Goal: Transaction & Acquisition: Download file/media

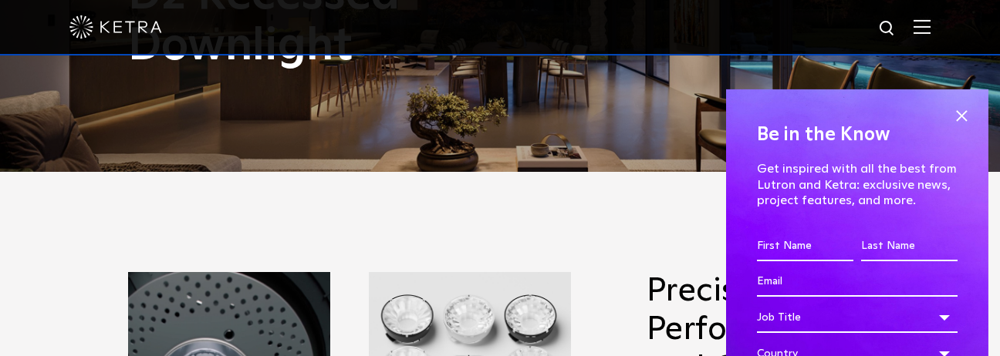
scroll to position [191, 0]
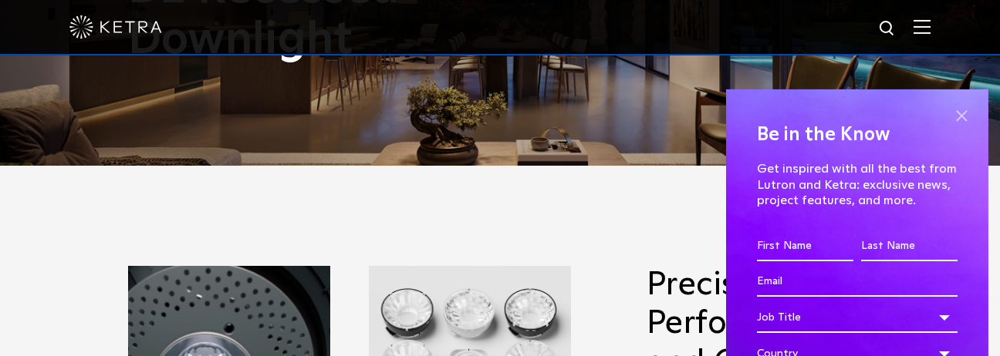
click at [967, 119] on span at bounding box center [961, 116] width 23 height 23
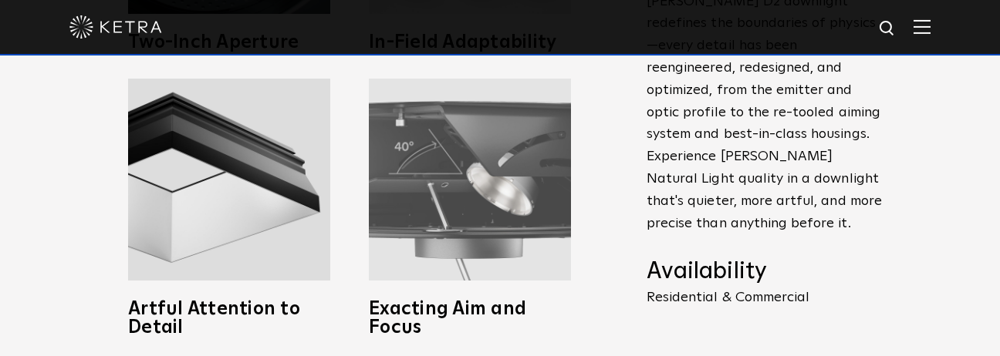
scroll to position [634, 0]
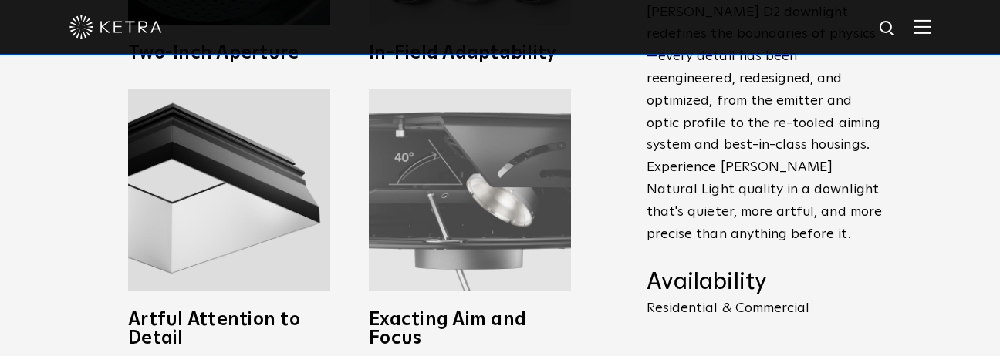
click at [451, 184] on img at bounding box center [470, 191] width 202 height 202
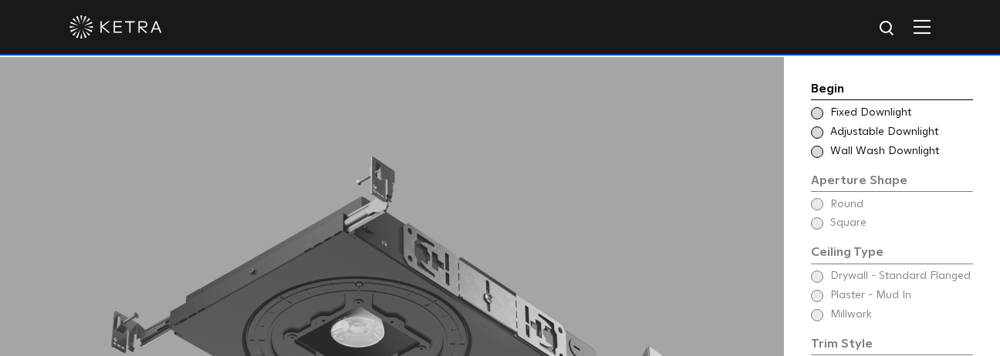
scroll to position [1053, 0]
click at [821, 127] on span at bounding box center [817, 133] width 12 height 12
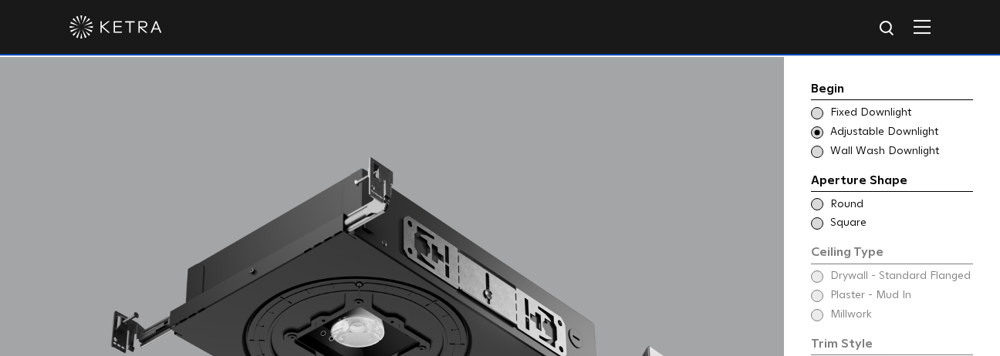
click at [818, 198] on span at bounding box center [817, 204] width 12 height 12
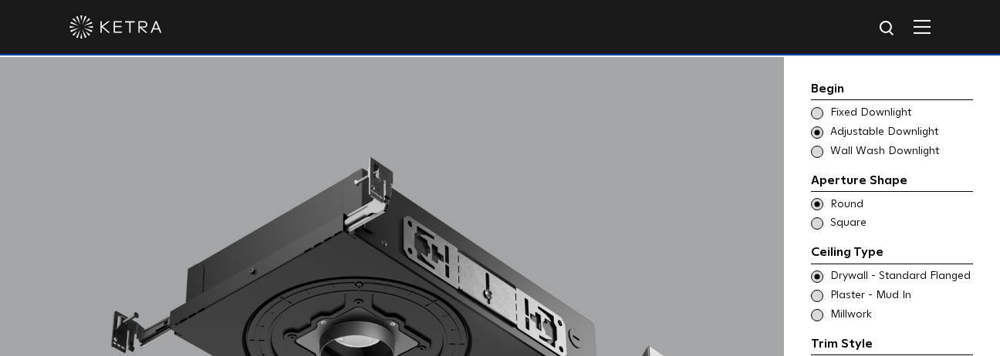
click at [820, 290] on span at bounding box center [817, 296] width 12 height 12
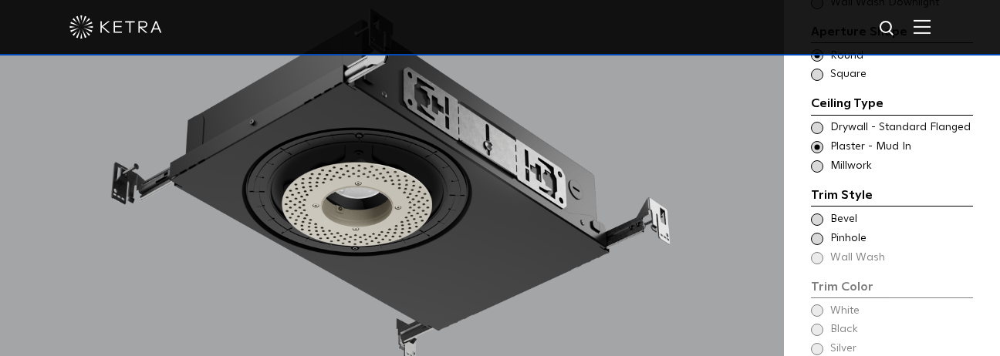
scroll to position [1203, 0]
click at [819, 213] on span at bounding box center [817, 219] width 12 height 12
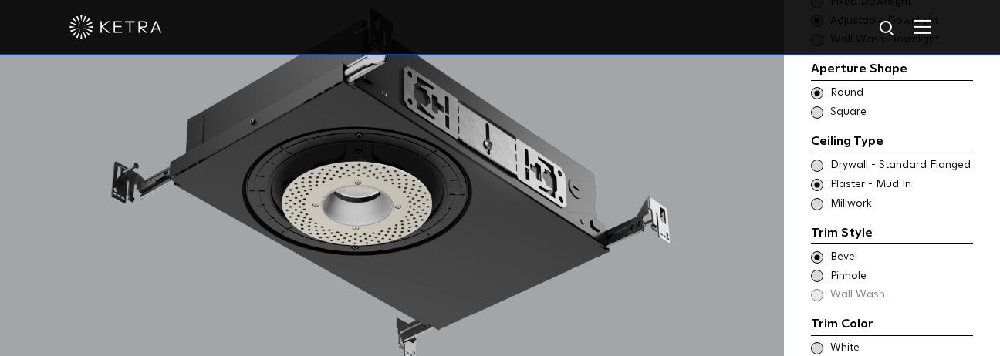
click at [816, 270] on span at bounding box center [817, 276] width 12 height 12
click at [817, 252] on span at bounding box center [817, 258] width 12 height 12
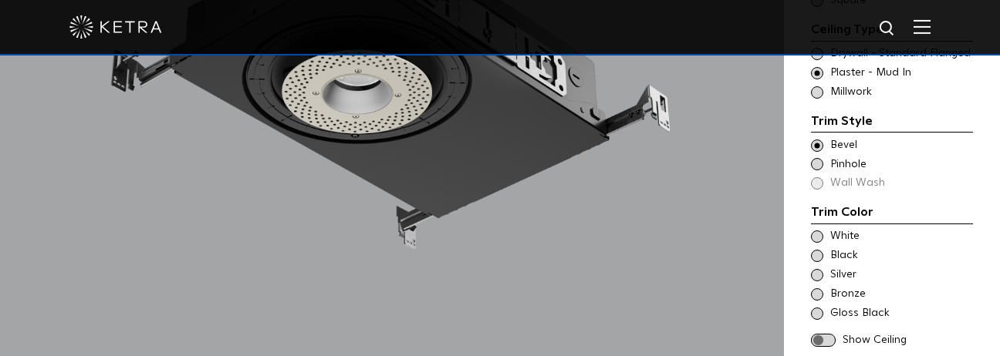
scroll to position [1316, 0]
click at [819, 288] on span at bounding box center [817, 294] width 12 height 12
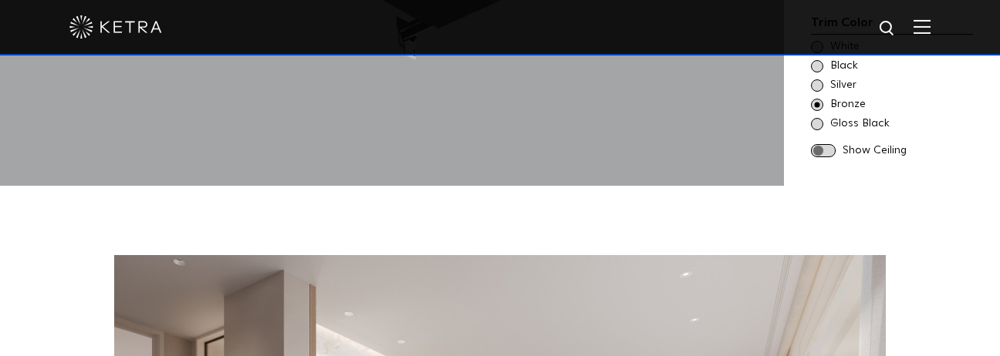
scroll to position [1504, 0]
click at [829, 145] on span at bounding box center [823, 151] width 25 height 13
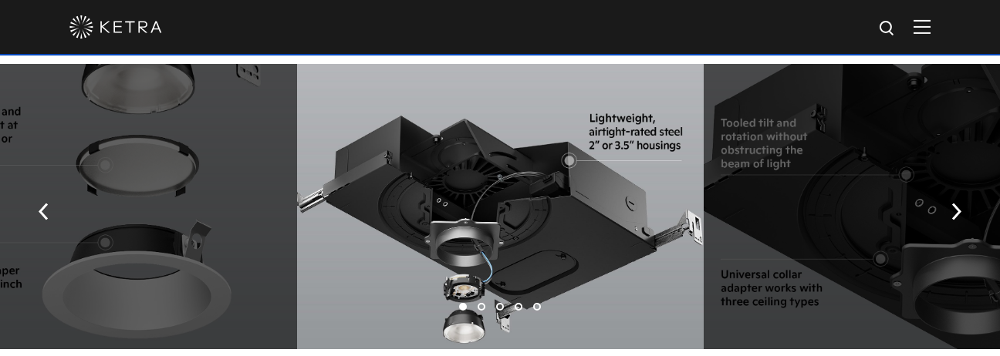
scroll to position [2270, 0]
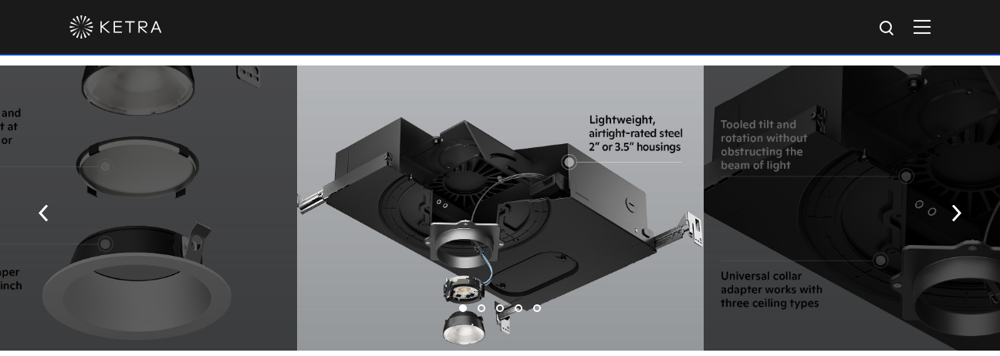
click at [912, 182] on div at bounding box center [907, 208] width 407 height 285
click at [954, 204] on img "button" at bounding box center [956, 212] width 10 height 17
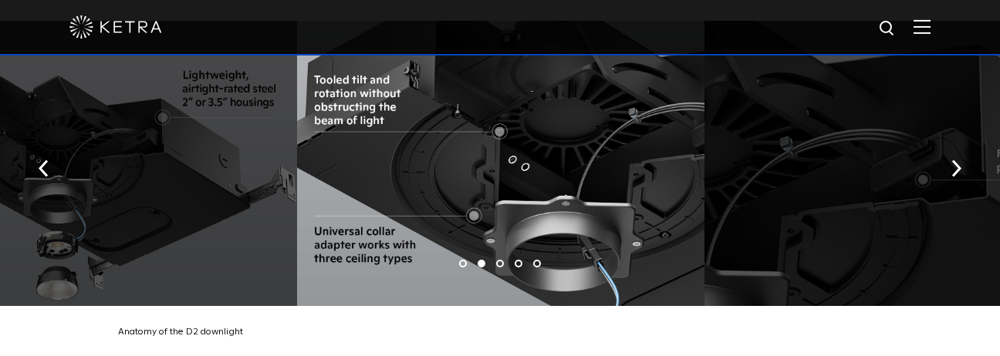
scroll to position [2306, 0]
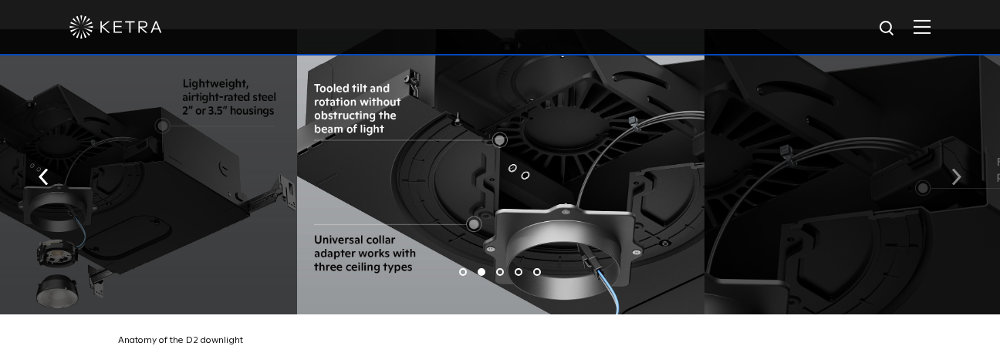
click at [959, 168] on img "button" at bounding box center [956, 176] width 10 height 17
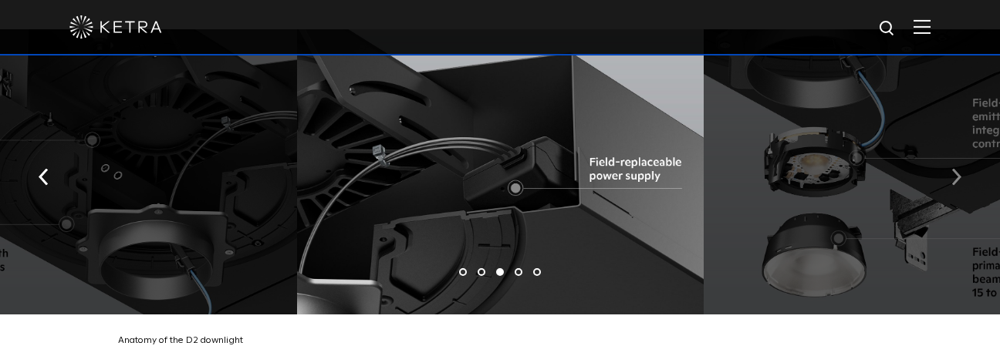
click at [956, 168] on img "button" at bounding box center [956, 176] width 10 height 17
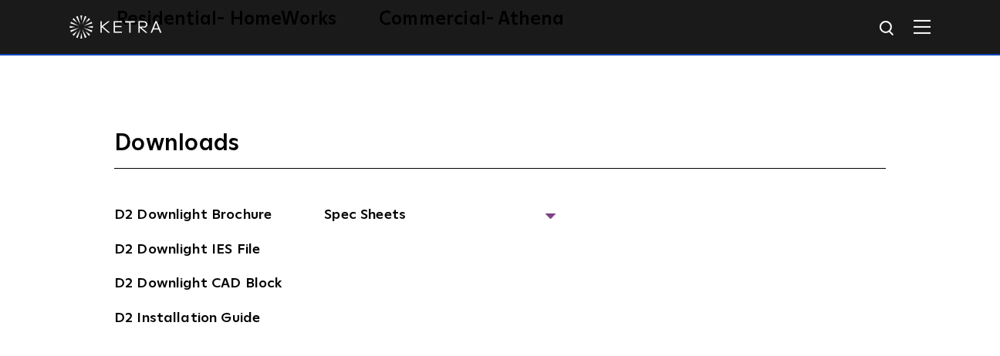
scroll to position [3640, 0]
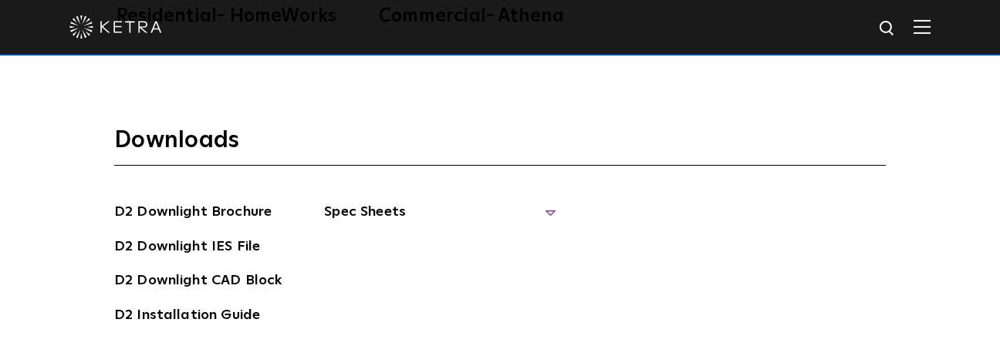
click at [370, 201] on span "Spec Sheets" at bounding box center [439, 218] width 231 height 34
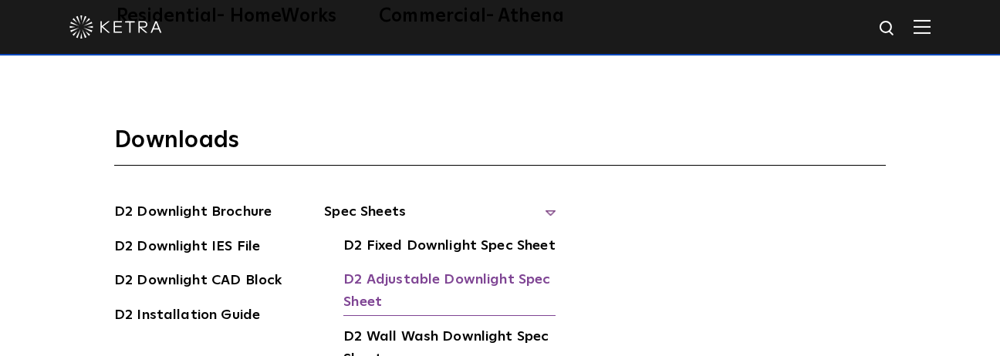
click at [386, 269] on link "D2 Adjustable Downlight Spec Sheet" at bounding box center [449, 292] width 212 height 47
